Goal: Transaction & Acquisition: Purchase product/service

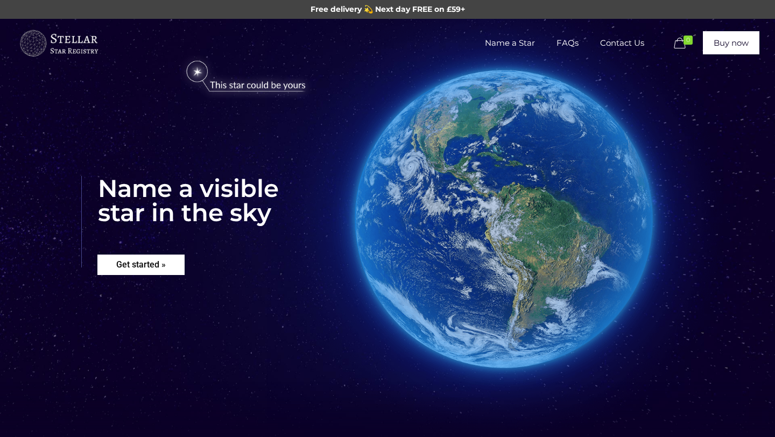
click at [156, 268] on rs-layer "Get started »" at bounding box center [140, 265] width 87 height 20
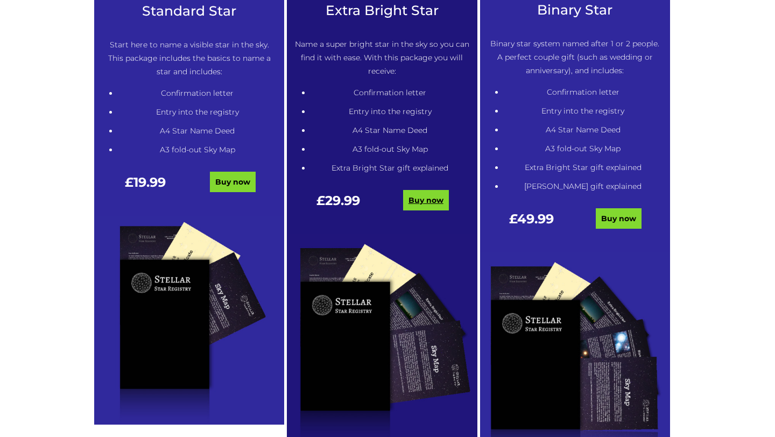
scroll to position [661, 0]
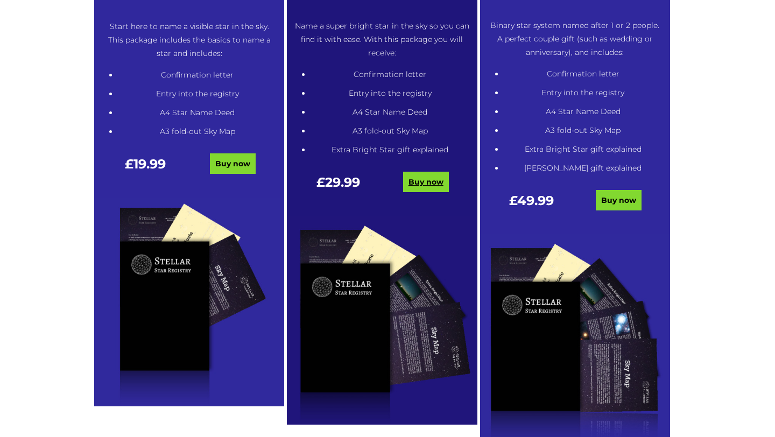
click at [436, 188] on link "Buy now" at bounding box center [426, 182] width 46 height 20
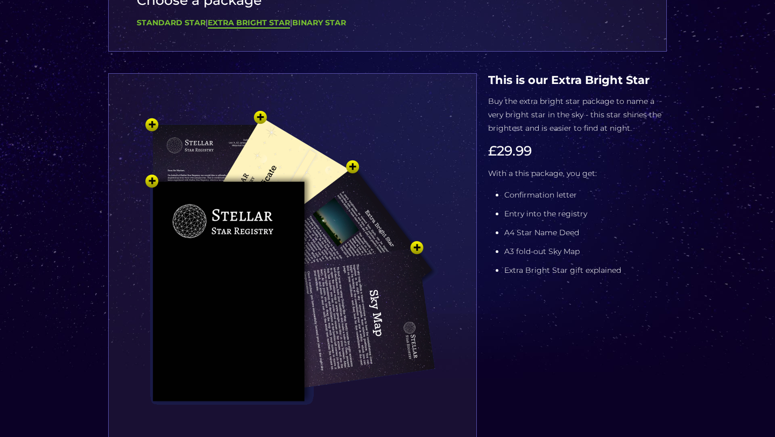
scroll to position [128, 0]
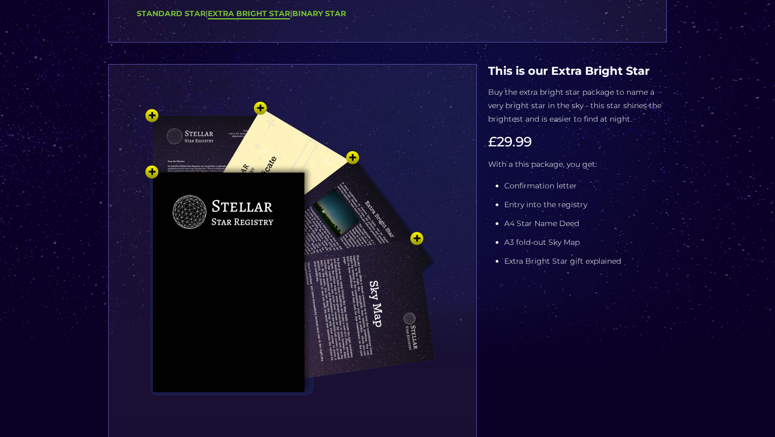
click at [259, 107] on img at bounding box center [292, 269] width 323 height 355
